Goal: Task Accomplishment & Management: Manage account settings

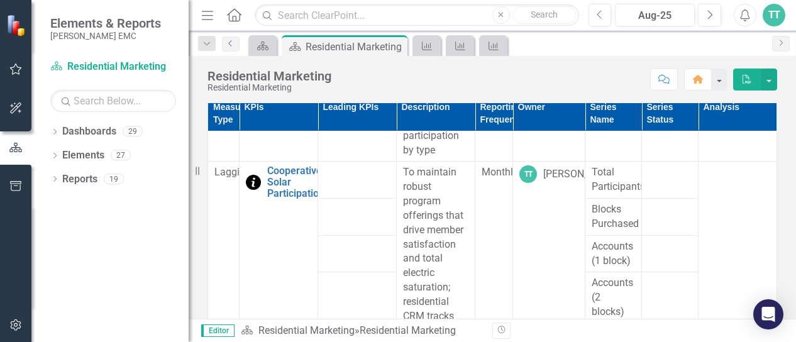
scroll to position [1378, 0]
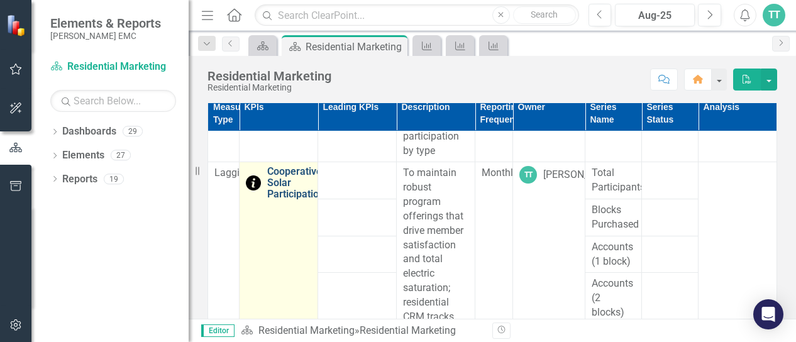
click at [283, 192] on link "Cooperative Solar Participation" at bounding box center [295, 182] width 57 height 33
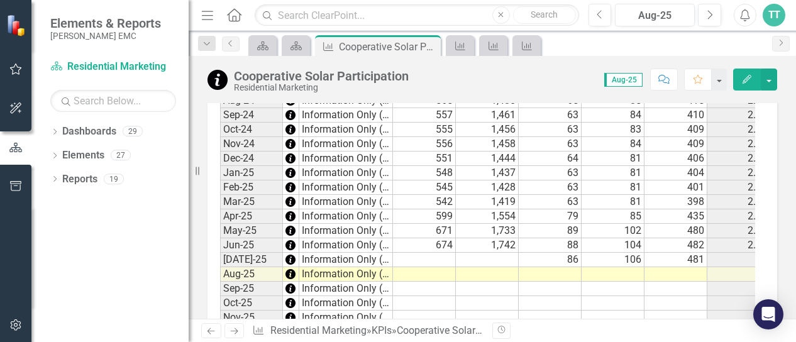
scroll to position [1391, 0]
click at [557, 268] on td at bounding box center [550, 275] width 63 height 14
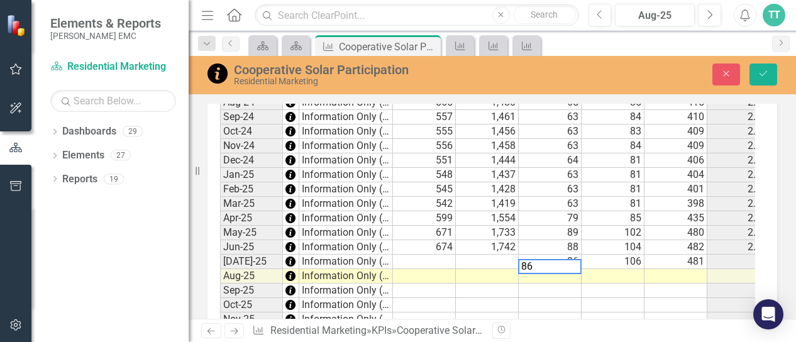
type textarea "86"
click at [617, 269] on td at bounding box center [612, 276] width 63 height 14
type textarea "105"
click at [679, 269] on td at bounding box center [675, 276] width 63 height 14
type textarea "479"
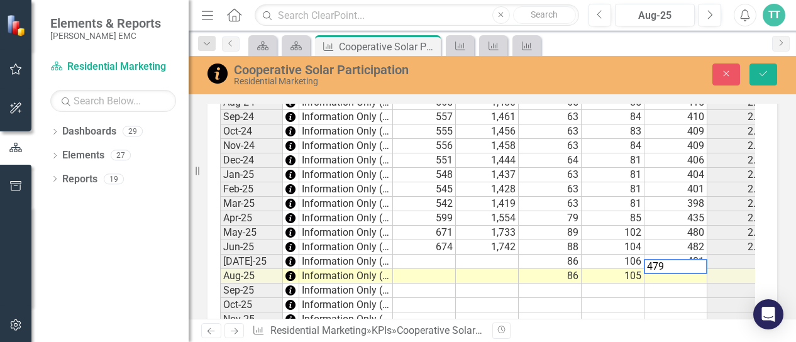
click at [499, 255] on td at bounding box center [487, 262] width 63 height 14
click at [495, 273] on div at bounding box center [486, 273] width 63 height 1
click at [495, 271] on textarea at bounding box center [486, 266] width 63 height 15
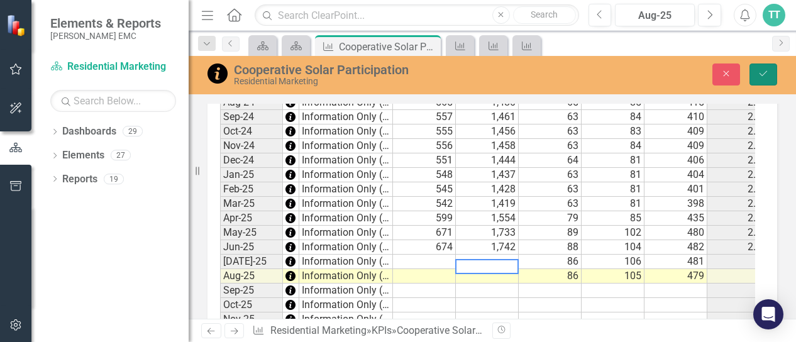
click at [763, 72] on icon "Save" at bounding box center [762, 73] width 11 height 9
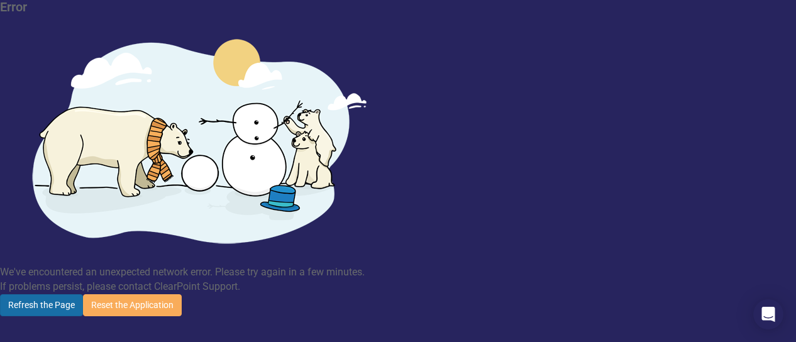
click at [83, 294] on button "Refresh the Page" at bounding box center [41, 305] width 83 height 22
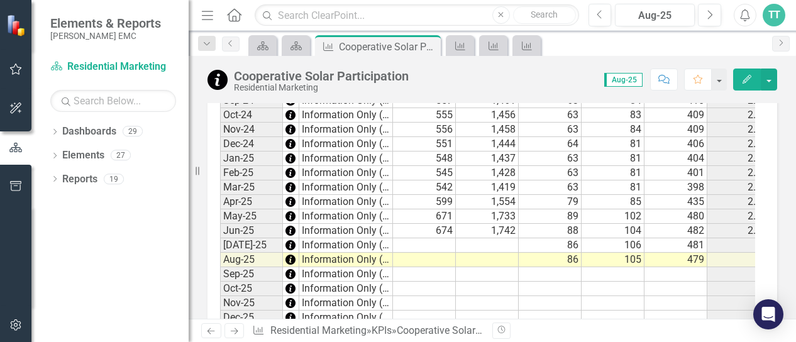
scroll to position [1405, 0]
click at [441, 239] on td at bounding box center [424, 246] width 63 height 14
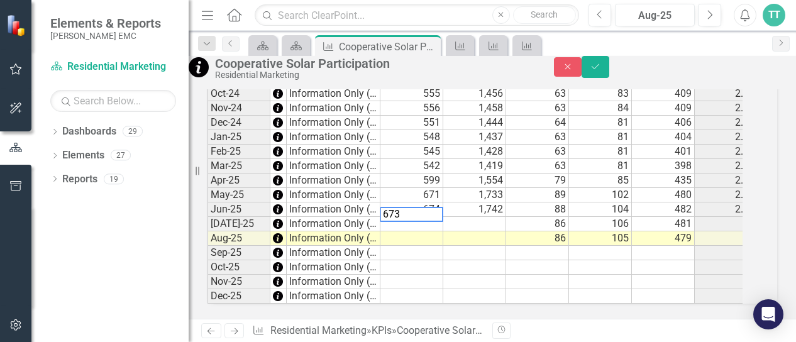
click at [434, 246] on td at bounding box center [411, 238] width 63 height 14
type textarea "670"
click at [490, 231] on td at bounding box center [474, 224] width 63 height 14
click at [497, 246] on td at bounding box center [474, 238] width 63 height 14
type textarea "1733"
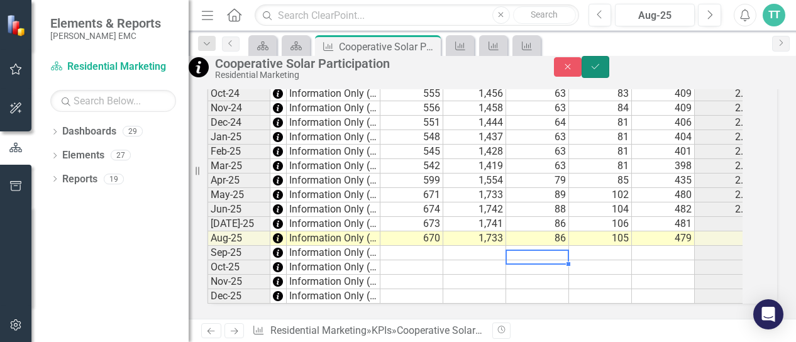
click at [601, 71] on icon "Save" at bounding box center [595, 66] width 11 height 9
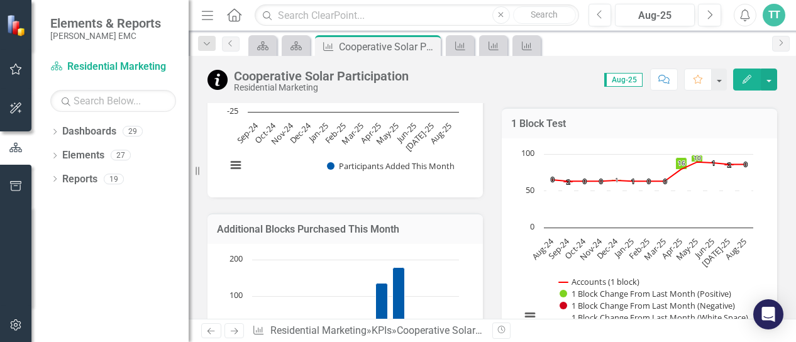
scroll to position [0, 0]
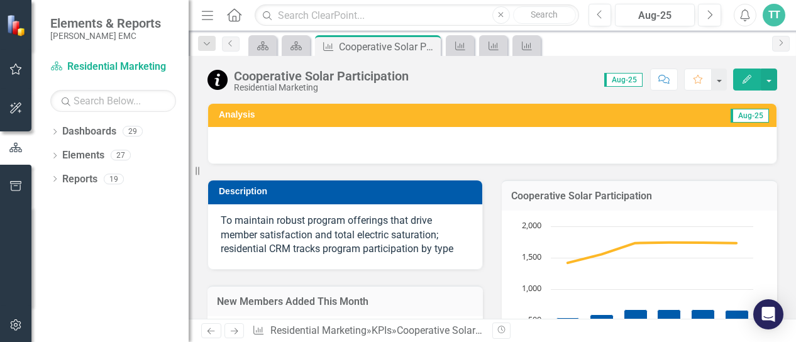
click at [229, 14] on icon "Home" at bounding box center [234, 14] width 16 height 13
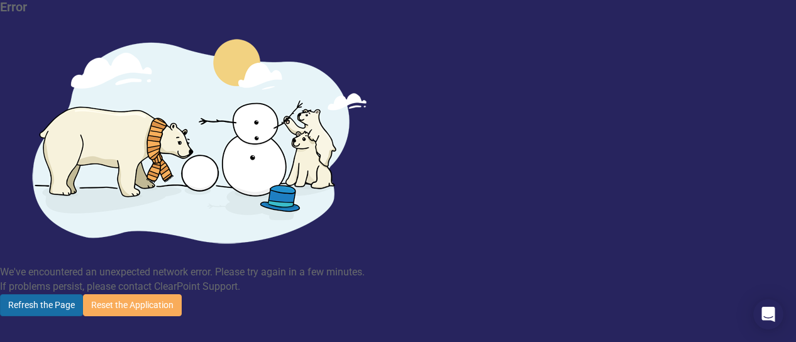
click at [83, 294] on button "Refresh the Page" at bounding box center [41, 305] width 83 height 22
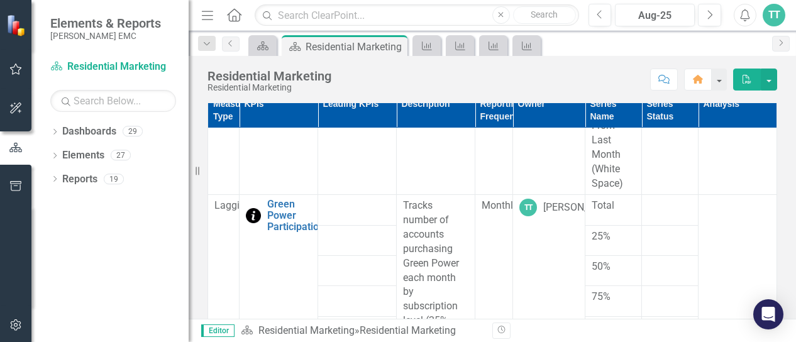
scroll to position [2111, 0]
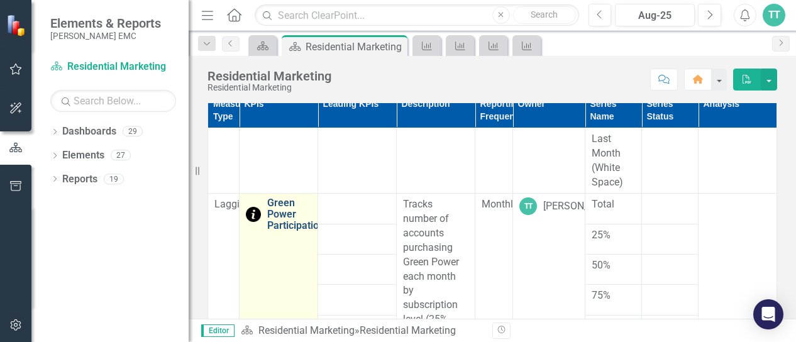
click at [296, 204] on link "Green Power Participation" at bounding box center [295, 213] width 57 height 33
